Goal: Information Seeking & Learning: Learn about a topic

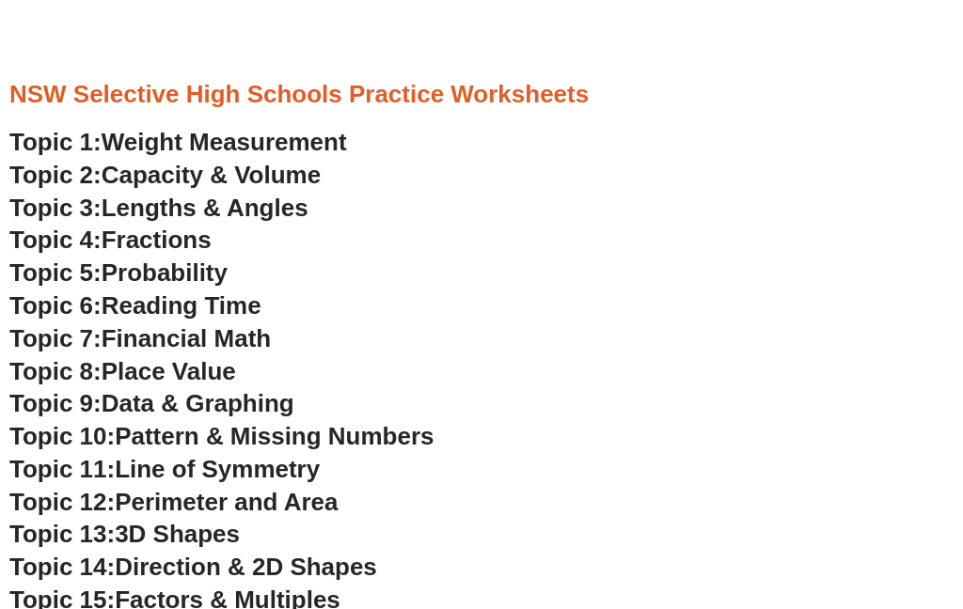
scroll to position [7214, 0]
click at [145, 161] on span "Capacity & Volume" at bounding box center [211, 175] width 219 height 28
click at [141, 194] on span "Lengths & Angles" at bounding box center [205, 208] width 207 height 28
click at [141, 226] on span "Fractions" at bounding box center [157, 240] width 110 height 28
click at [139, 291] on span "Reading Time" at bounding box center [182, 305] width 160 height 28
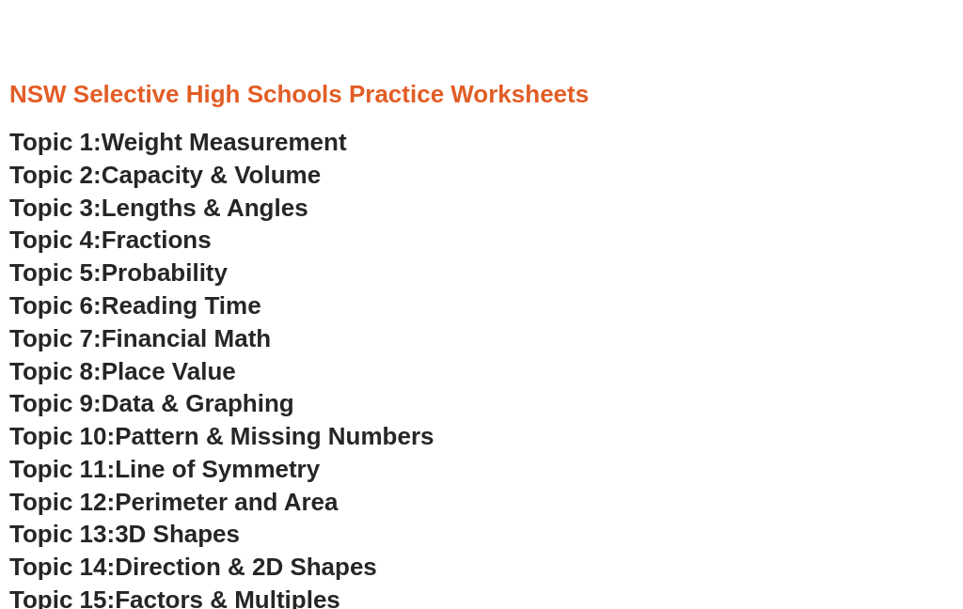
click at [148, 291] on span "Reading Time" at bounding box center [182, 305] width 160 height 28
click at [211, 324] on span "Financial Math" at bounding box center [186, 338] width 169 height 28
click at [229, 357] on span "Place Value" at bounding box center [169, 371] width 134 height 28
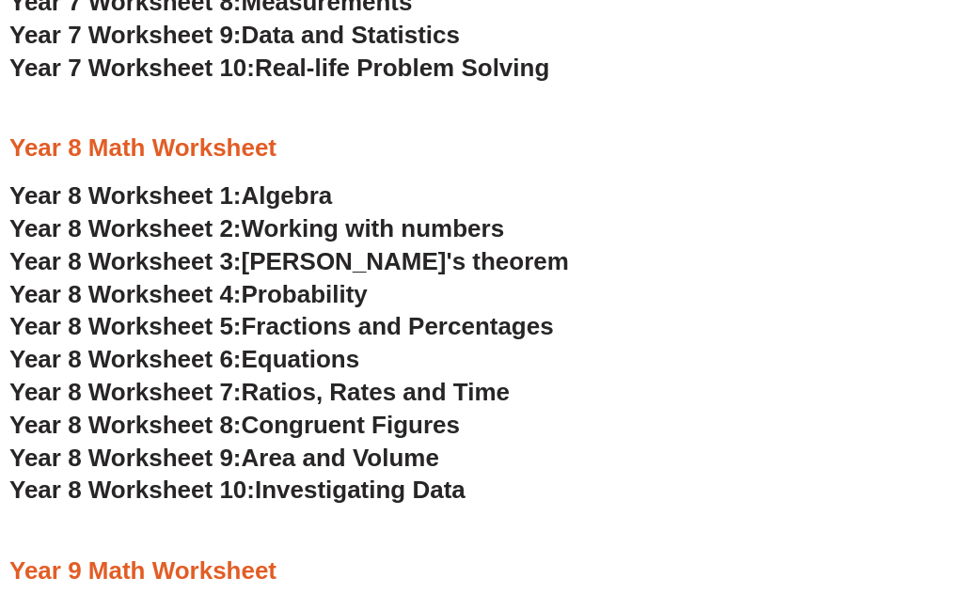
scroll to position [8190, 0]
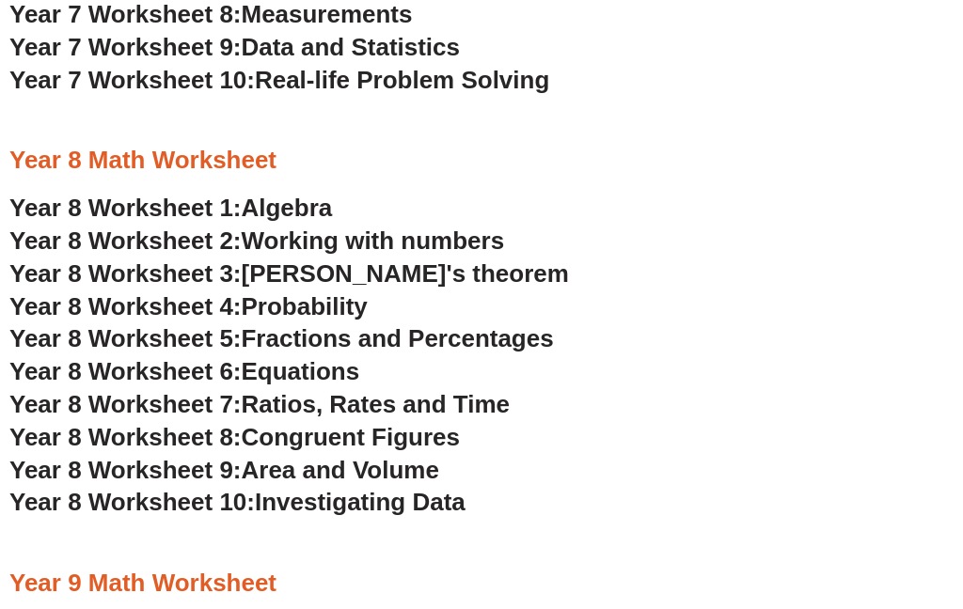
click at [408, 390] on span "Ratios, Rates and Time" at bounding box center [376, 404] width 268 height 28
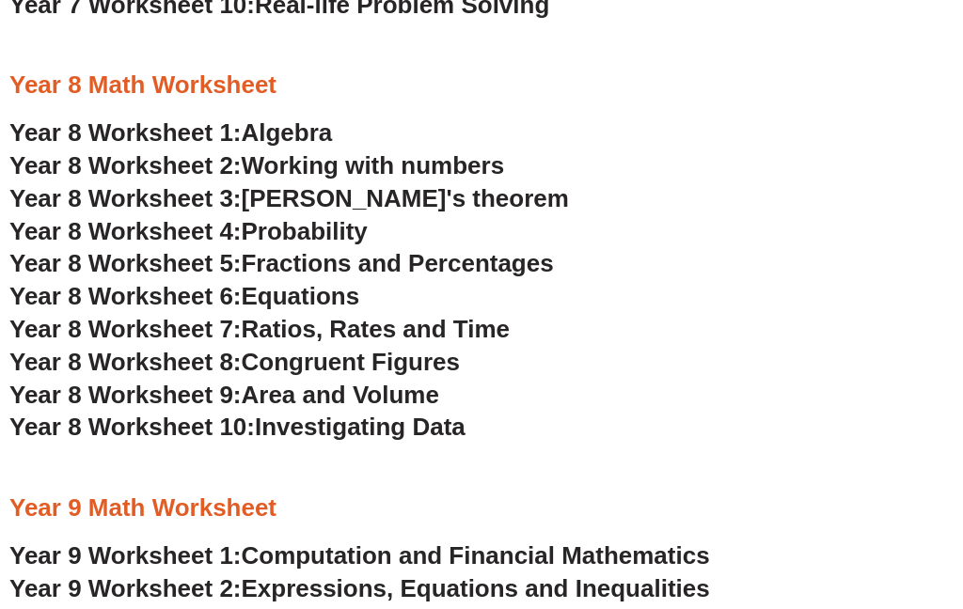
click at [348, 282] on span "Equations" at bounding box center [301, 296] width 118 height 28
click at [365, 184] on span "[PERSON_NAME]'s theorem" at bounding box center [405, 198] width 327 height 28
